Goal: Find specific page/section: Find specific page/section

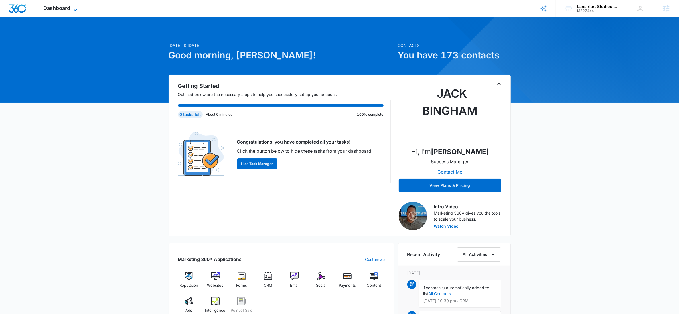
click at [79, 9] on icon at bounding box center [75, 10] width 7 height 7
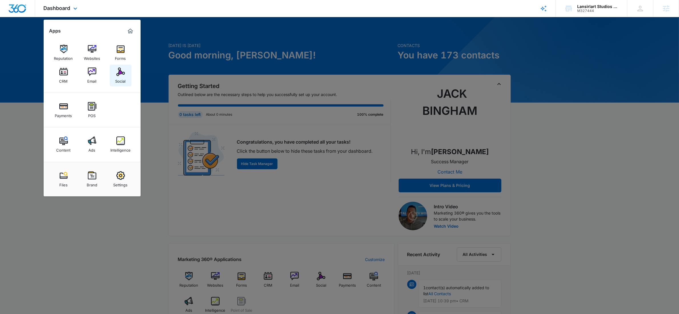
click at [117, 80] on div "Social" at bounding box center [121, 79] width 10 height 7
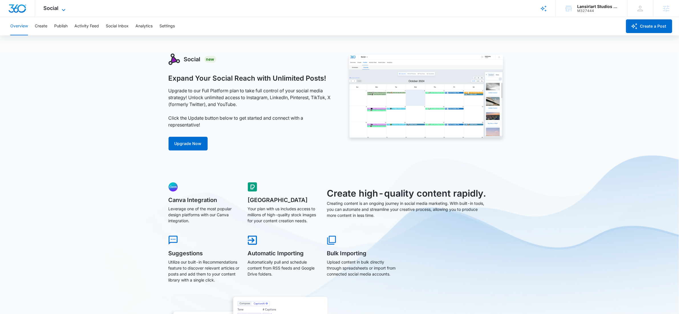
click at [62, 7] on icon at bounding box center [63, 10] width 7 height 7
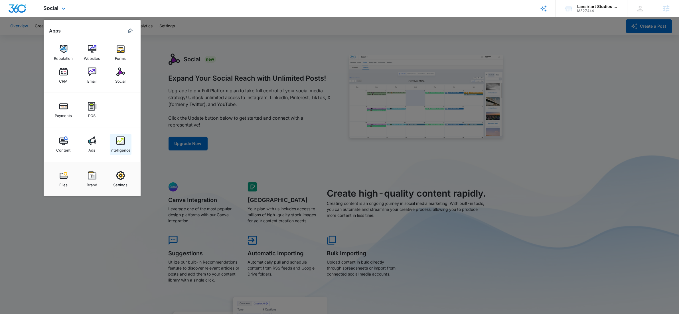
click at [122, 141] on img at bounding box center [120, 141] width 9 height 9
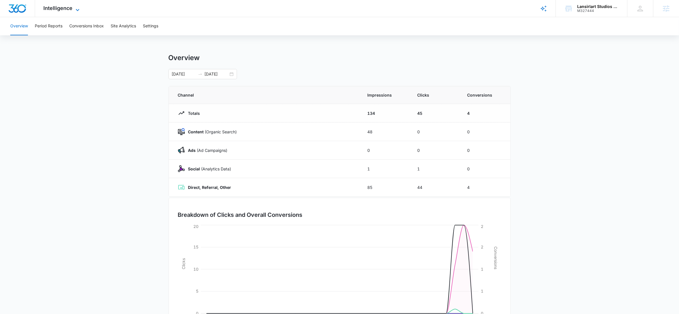
click at [76, 8] on icon at bounding box center [77, 10] width 7 height 7
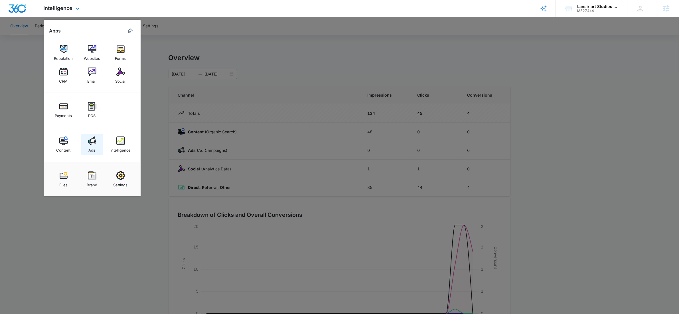
click at [92, 148] on div "Ads" at bounding box center [92, 148] width 7 height 7
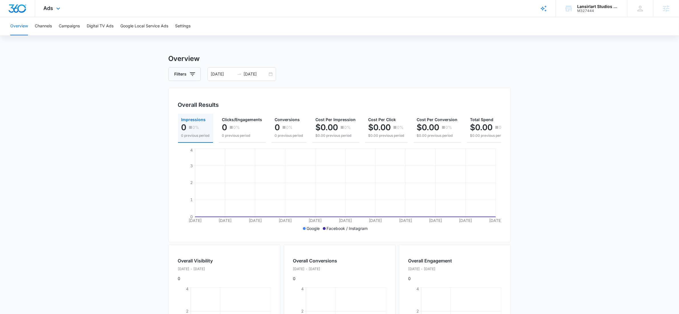
click at [59, 13] on div "Ads Apps Reputation Websites Forms CRM Email Social Payments POS Content Ads In…" at bounding box center [52, 8] width 35 height 17
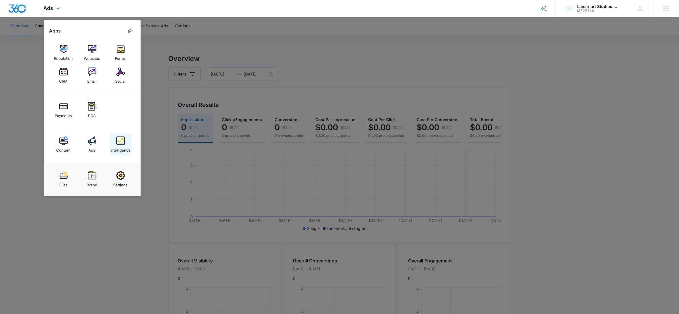
click at [113, 140] on link "Intelligence" at bounding box center [121, 145] width 22 height 22
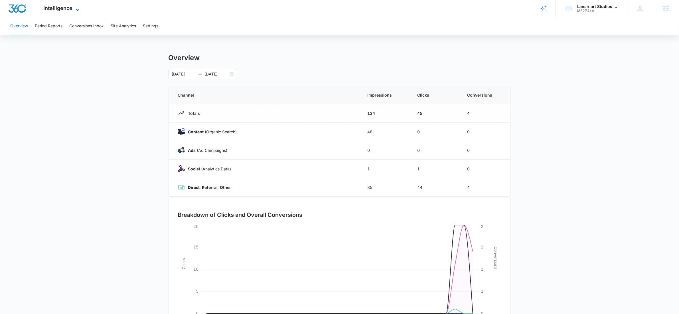
click at [80, 9] on icon at bounding box center [77, 10] width 7 height 7
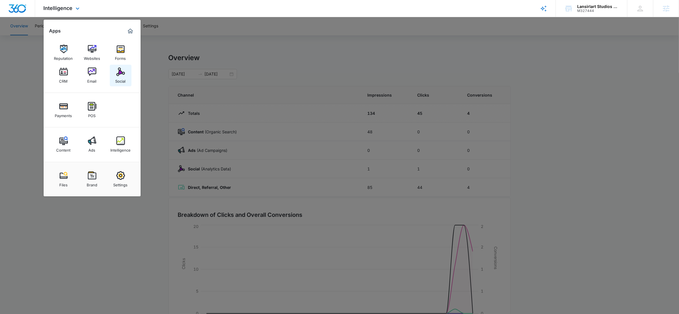
click at [122, 77] on div "Social" at bounding box center [121, 79] width 10 height 7
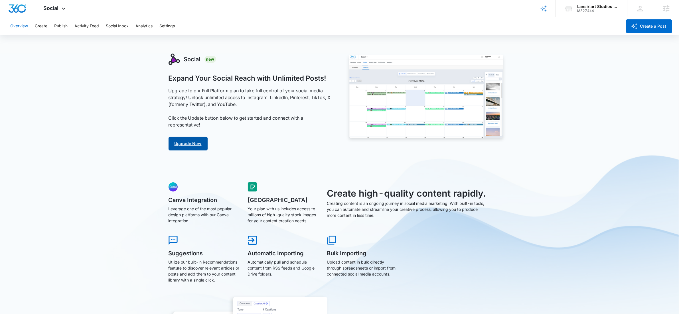
click at [194, 144] on link "Upgrade Now" at bounding box center [188, 144] width 39 height 14
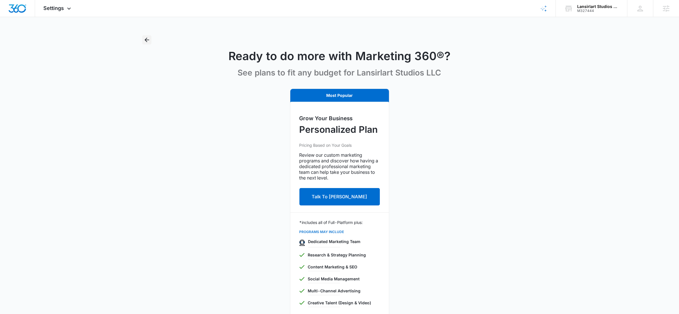
click at [148, 40] on icon "Back" at bounding box center [147, 40] width 7 height 7
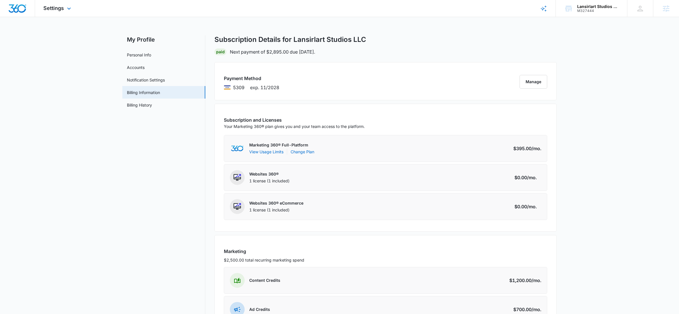
click at [64, 11] on div "Settings Apps Reputation Websites Forms CRM Email Social Payments POS Content A…" at bounding box center [58, 8] width 46 height 17
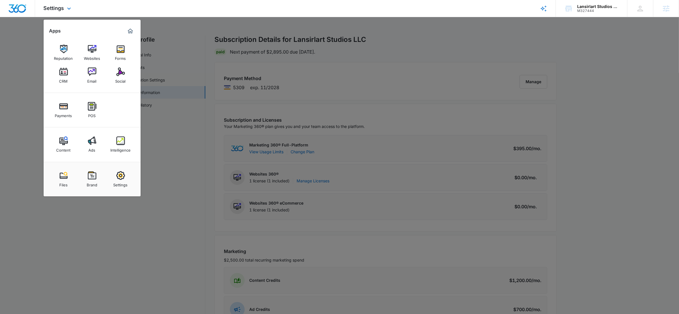
click at [129, 30] on img "Marketing 360® Dashboard" at bounding box center [130, 31] width 7 height 7
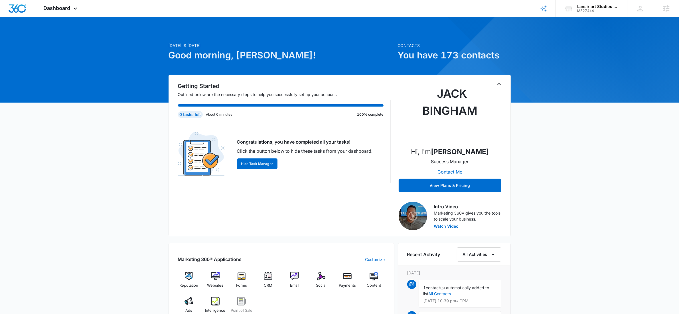
click at [81, 108] on div "[DATE] is [DATE] Good morning, [PERSON_NAME]! Contacts You have 173 contacts Ge…" at bounding box center [339, 285] width 679 height 522
click at [76, 11] on icon at bounding box center [75, 10] width 7 height 7
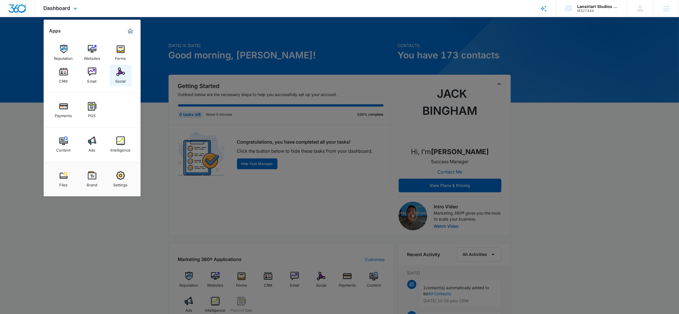
click at [122, 74] on img at bounding box center [120, 72] width 9 height 9
